Goal: Find specific fact: Find specific fact

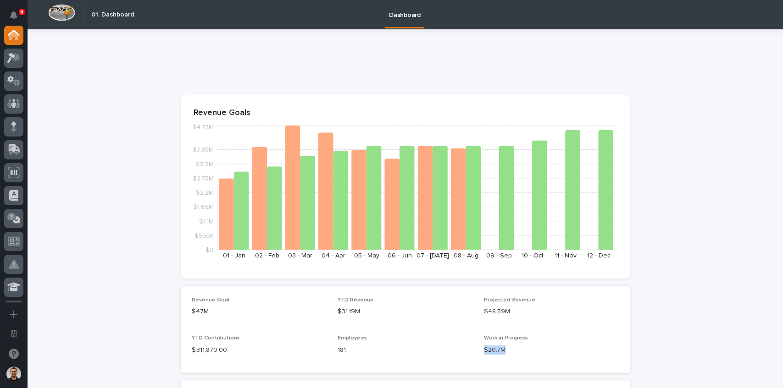
drag, startPoint x: 482, startPoint y: 352, endPoint x: 522, endPoint y: 353, distance: 40.4
click at [522, 353] on p "$20.7M" at bounding box center [551, 351] width 135 height 10
click at [572, 98] on section "Revenue Goals $0 $550K $1.1M $1.65M $2.2M $2.75M $3.3M $3.85M $4.77M 01 - Jan 0…" at bounding box center [405, 186] width 449 height 183
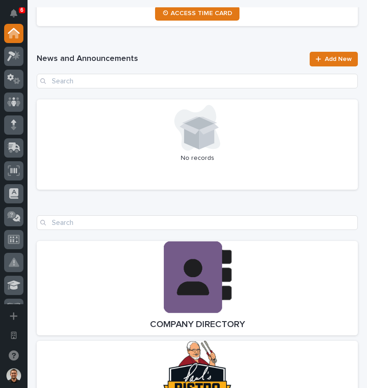
scroll to position [917, 0]
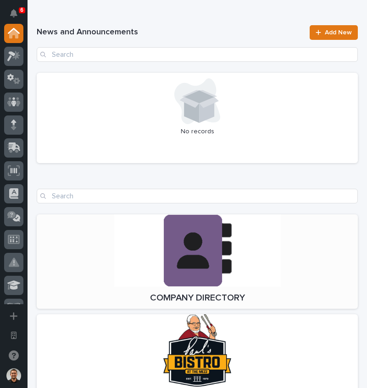
click at [168, 245] on link "Open Link" at bounding box center [197, 262] width 321 height 94
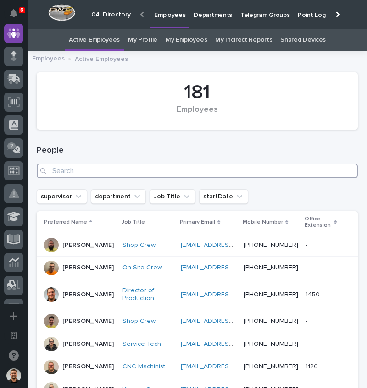
click at [118, 167] on input "Search" at bounding box center [197, 171] width 321 height 15
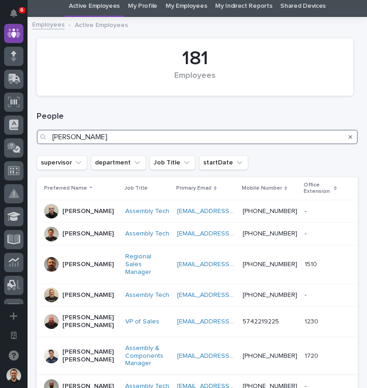
scroll to position [92, 0]
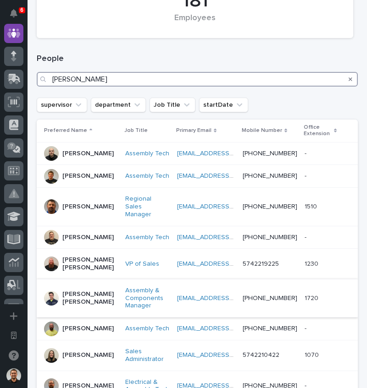
type input "kyle"
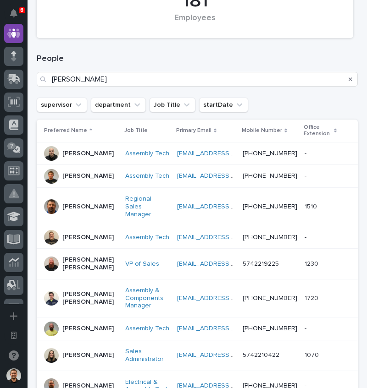
click at [76, 306] on p "Kyle Dean Miller" at bounding box center [89, 299] width 55 height 16
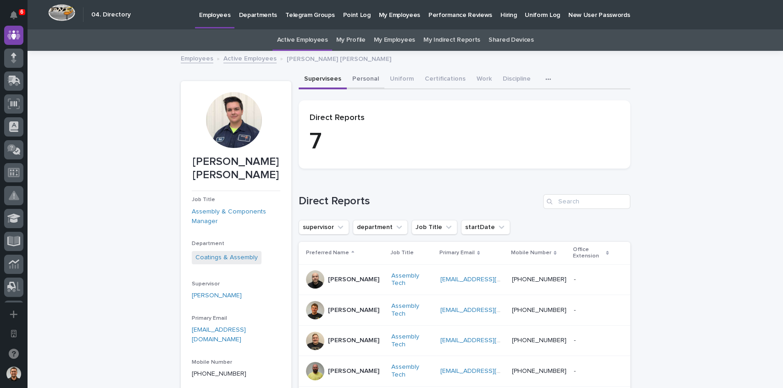
click at [359, 81] on button "Personal" at bounding box center [366, 79] width 38 height 19
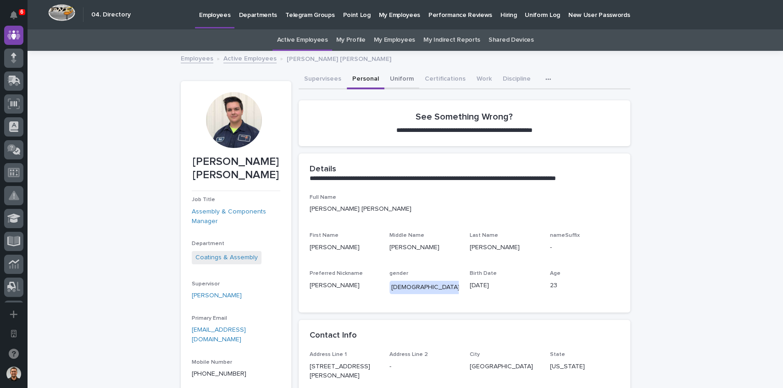
click at [366, 75] on button "Uniform" at bounding box center [401, 79] width 35 height 19
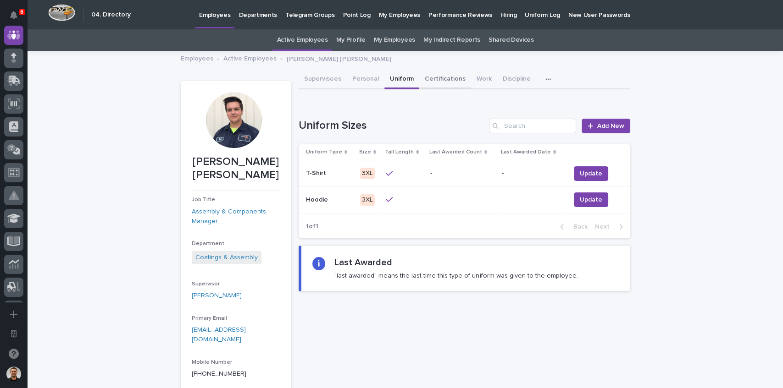
click at [366, 74] on button "Certifications" at bounding box center [445, 79] width 52 height 19
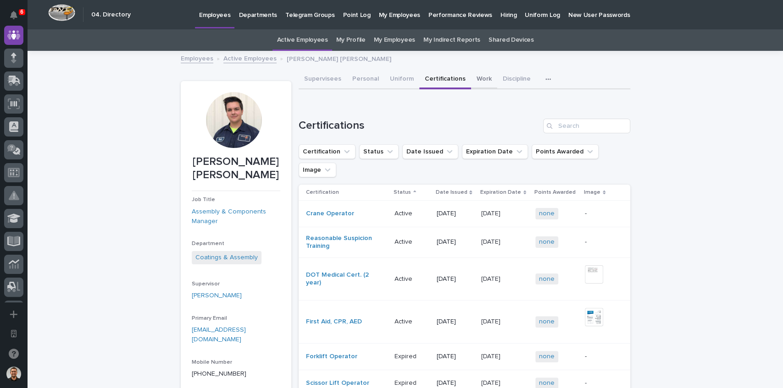
click at [366, 82] on button "Work" at bounding box center [484, 79] width 26 height 19
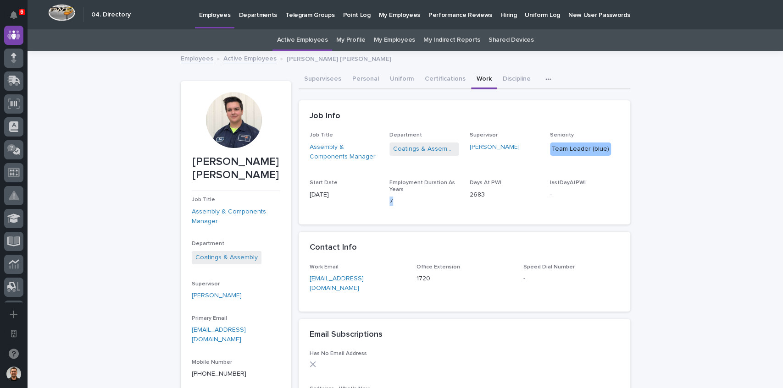
drag, startPoint x: 388, startPoint y: 201, endPoint x: 395, endPoint y: 201, distance: 6.9
click at [366, 201] on p "7" at bounding box center [423, 202] width 69 height 10
drag, startPoint x: 344, startPoint y: 196, endPoint x: 302, endPoint y: 195, distance: 41.7
click at [302, 195] on div "Job Title Assembly & Components Manager Department Coatings & Assembly Supervis…" at bounding box center [464, 178] width 332 height 93
copy p "05/09/2018"
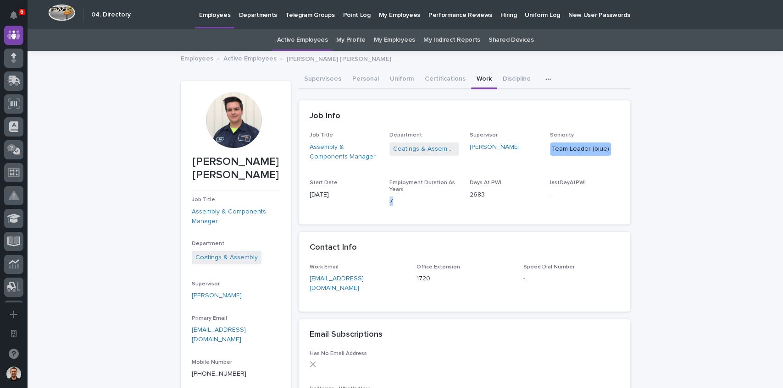
click at [254, 56] on link "Active Employees" at bounding box center [249, 58] width 53 height 11
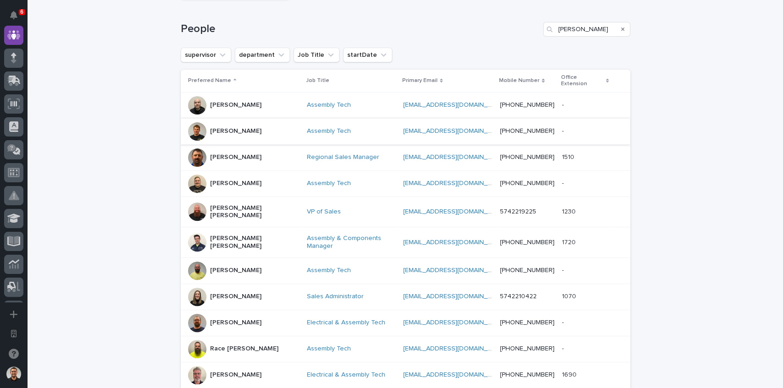
scroll to position [122, 0]
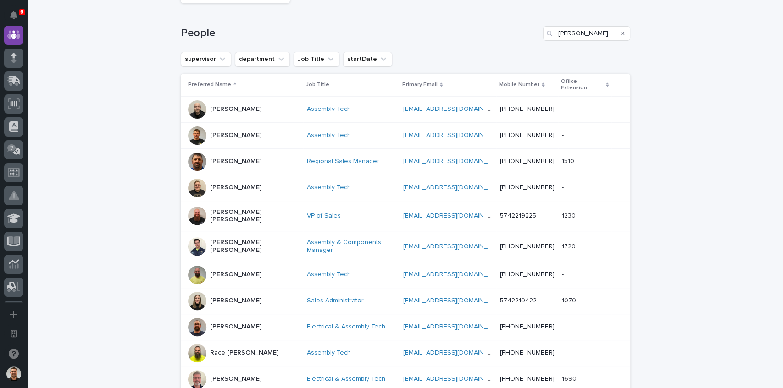
click at [236, 237] on div "Kyle Dean Miller" at bounding box center [254, 245] width 89 height 17
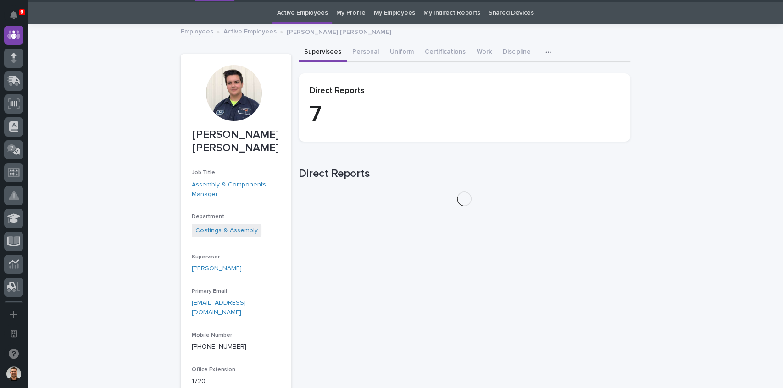
scroll to position [29, 0]
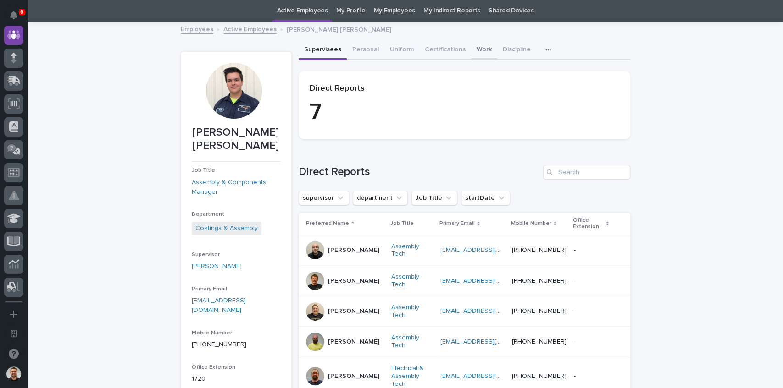
click at [366, 50] on button "Work" at bounding box center [484, 50] width 26 height 19
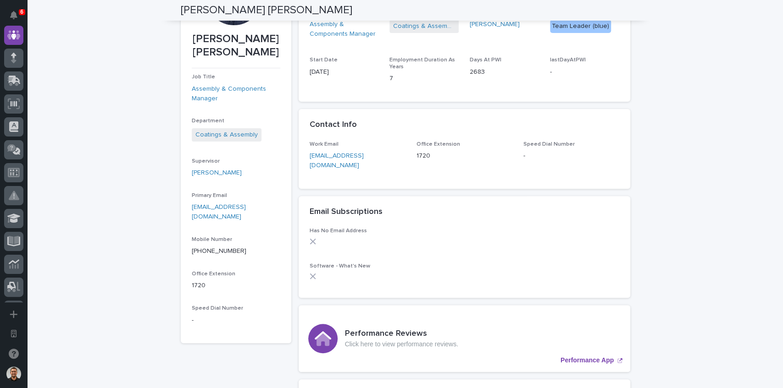
scroll to position [29, 0]
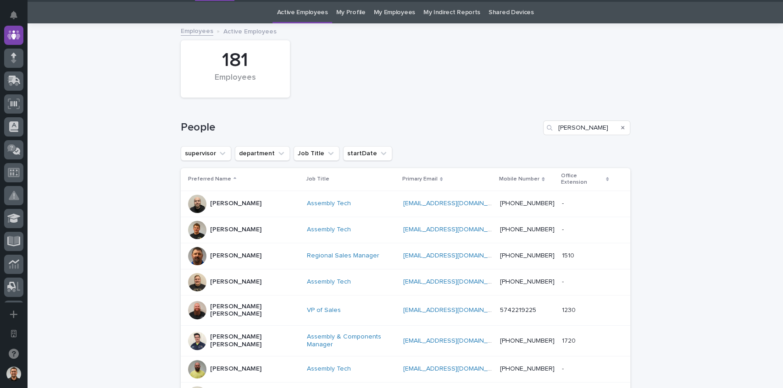
scroll to position [29, 0]
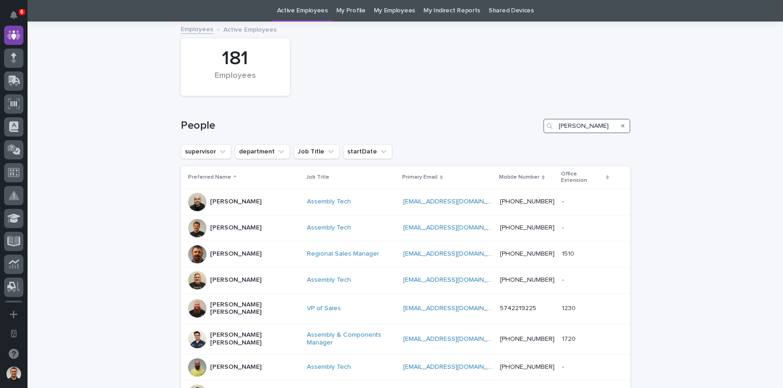
drag, startPoint x: 584, startPoint y: 128, endPoint x: 518, endPoint y: 124, distance: 66.2
click at [366, 124] on div "People kyle" at bounding box center [405, 126] width 449 height 15
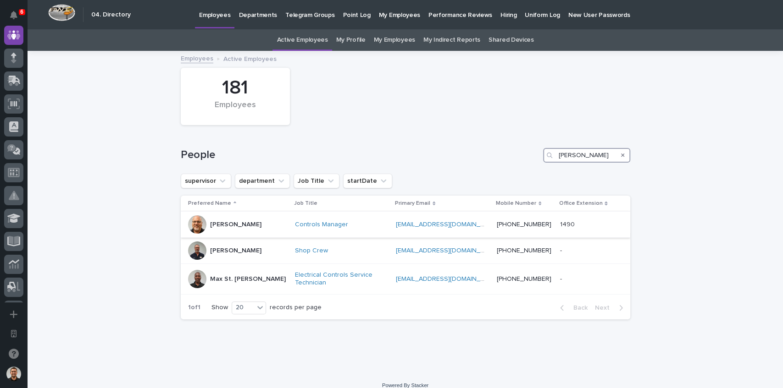
type input "charlie"
click at [248, 232] on div "Charlie Hiester" at bounding box center [237, 225] width 99 height 18
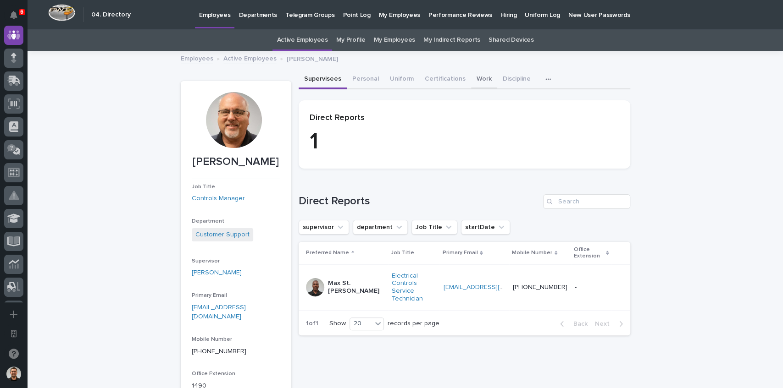
click at [366, 87] on button "Work" at bounding box center [484, 79] width 26 height 19
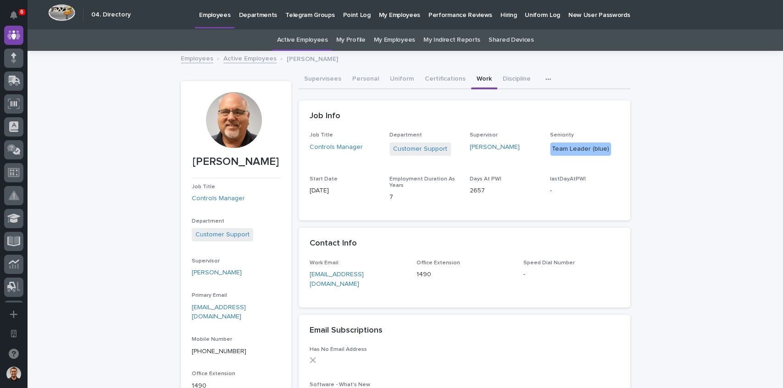
drag, startPoint x: 338, startPoint y: 191, endPoint x: 303, endPoint y: 192, distance: 35.3
click at [303, 192] on div "Job Title Controls Manager Department Customer Support Supervisor Josh Casper S…" at bounding box center [464, 176] width 332 height 88
copy p "06/04/2018"
